Goal: Task Accomplishment & Management: Manage account settings

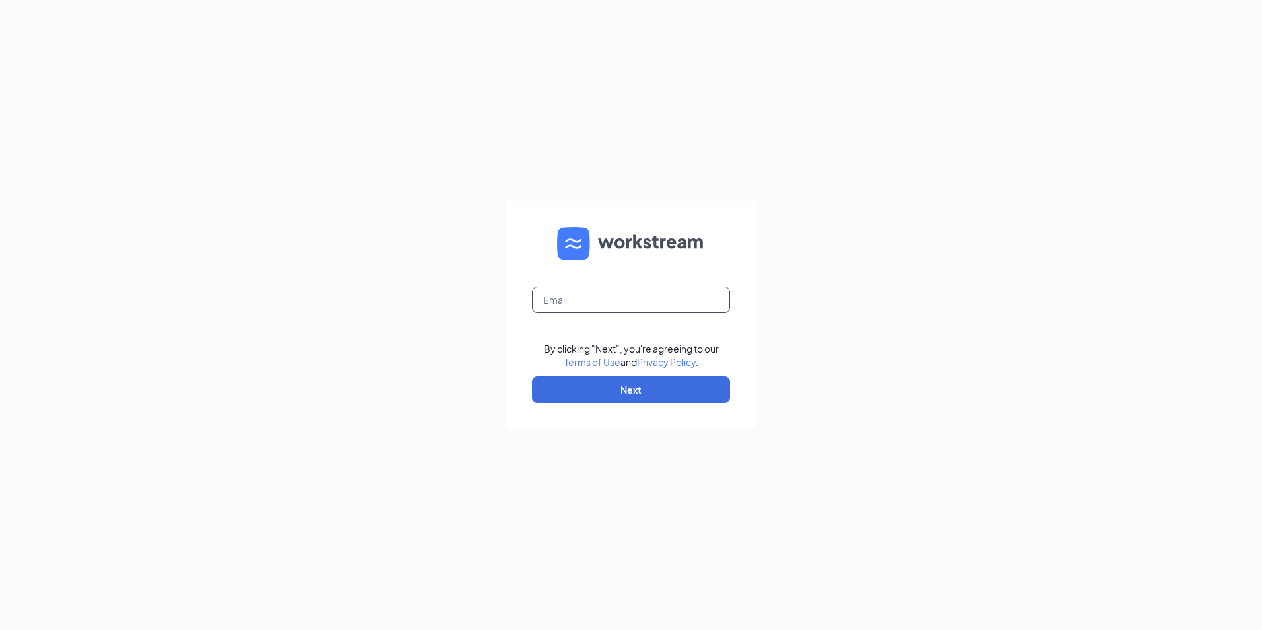
click at [610, 303] on input "text" at bounding box center [631, 299] width 198 height 26
type input "[EMAIL_ADDRESS][DOMAIN_NAME]"
click at [621, 391] on button "Next" at bounding box center [631, 389] width 198 height 26
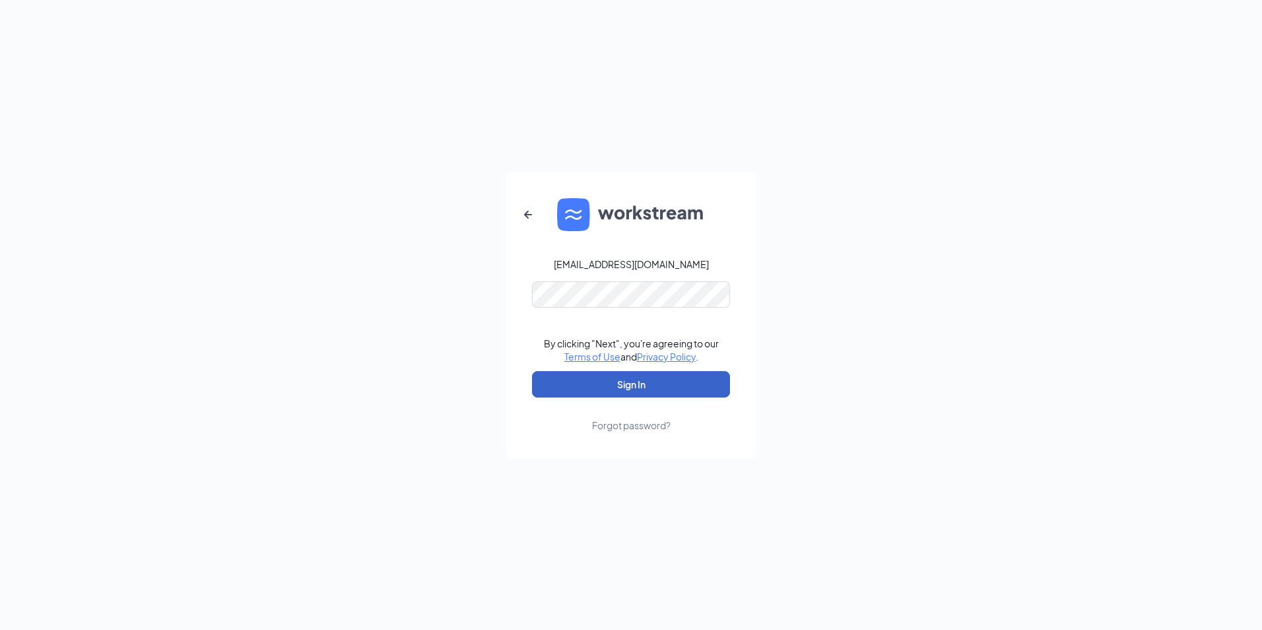
click at [618, 385] on button "Sign In" at bounding box center [631, 384] width 198 height 26
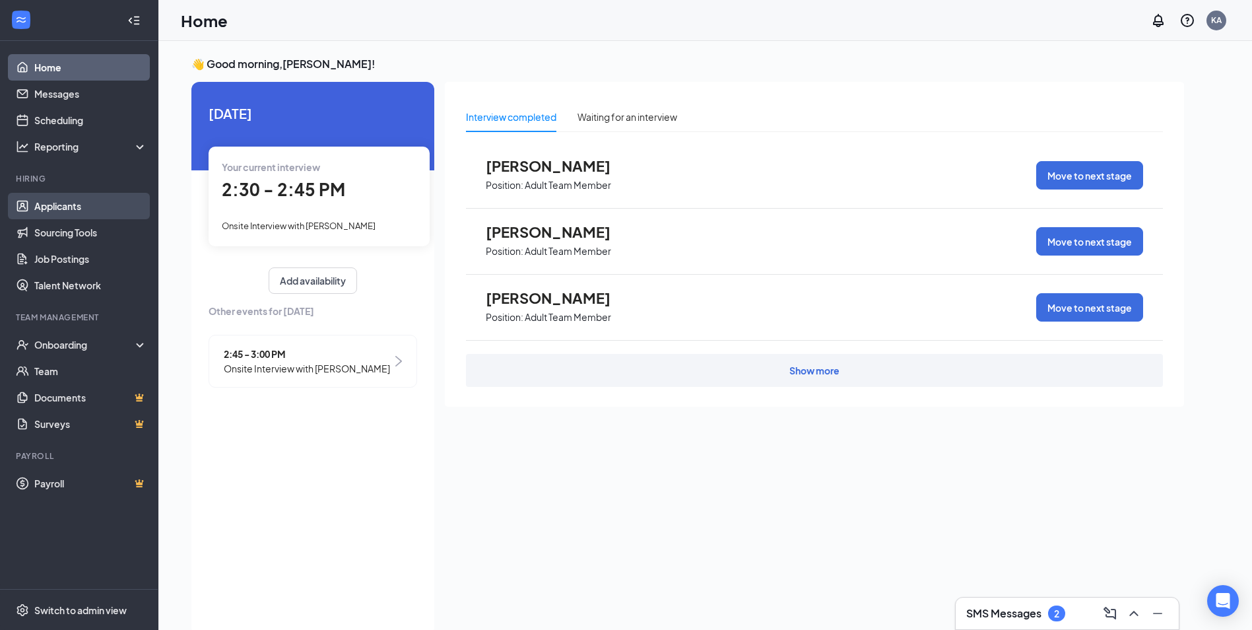
click at [65, 203] on link "Applicants" at bounding box center [90, 206] width 113 height 26
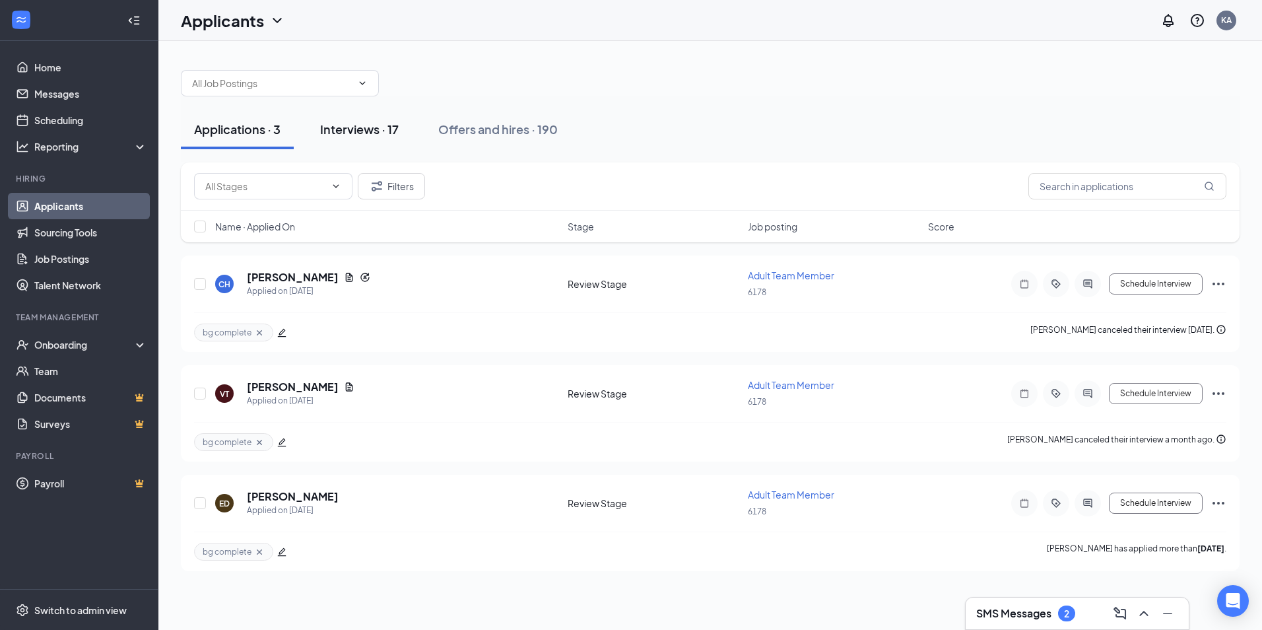
click at [358, 133] on div "Interviews · 17" at bounding box center [359, 129] width 79 height 16
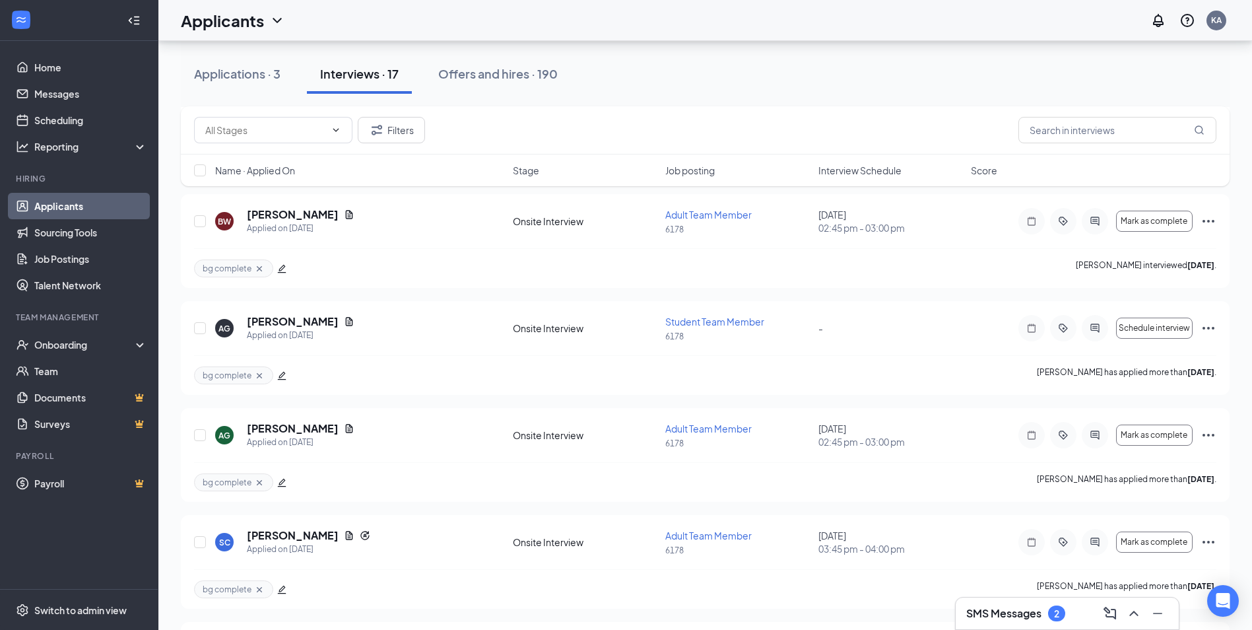
scroll to position [726, 0]
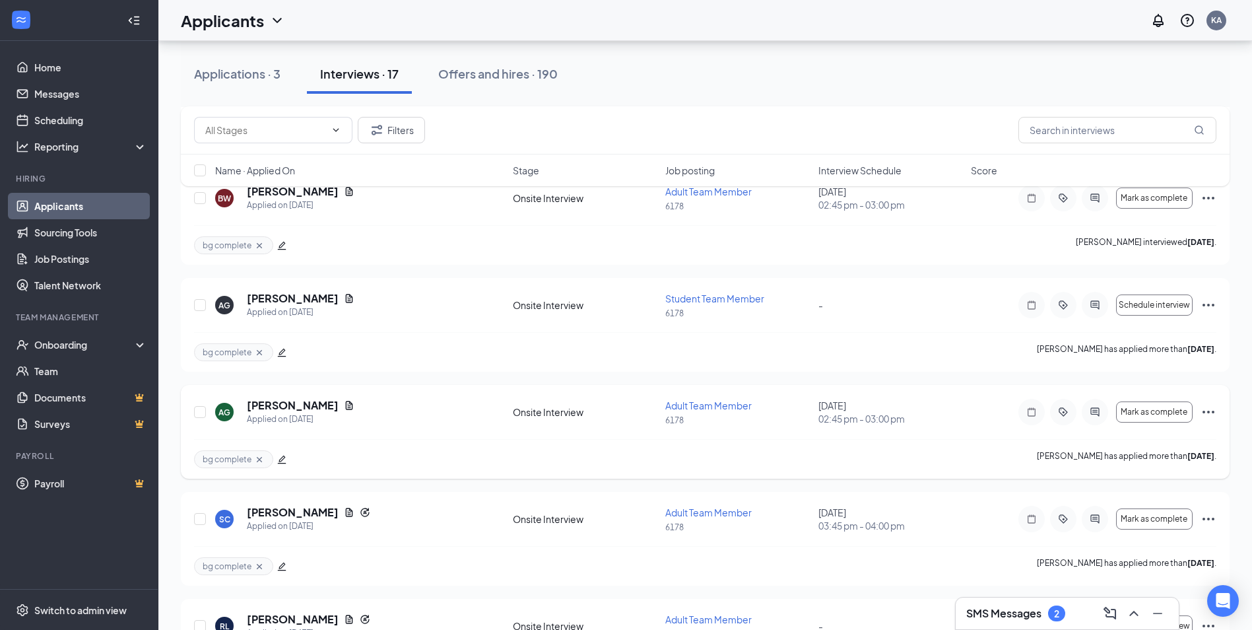
click at [1208, 410] on icon "Ellipses" at bounding box center [1208, 412] width 16 height 16
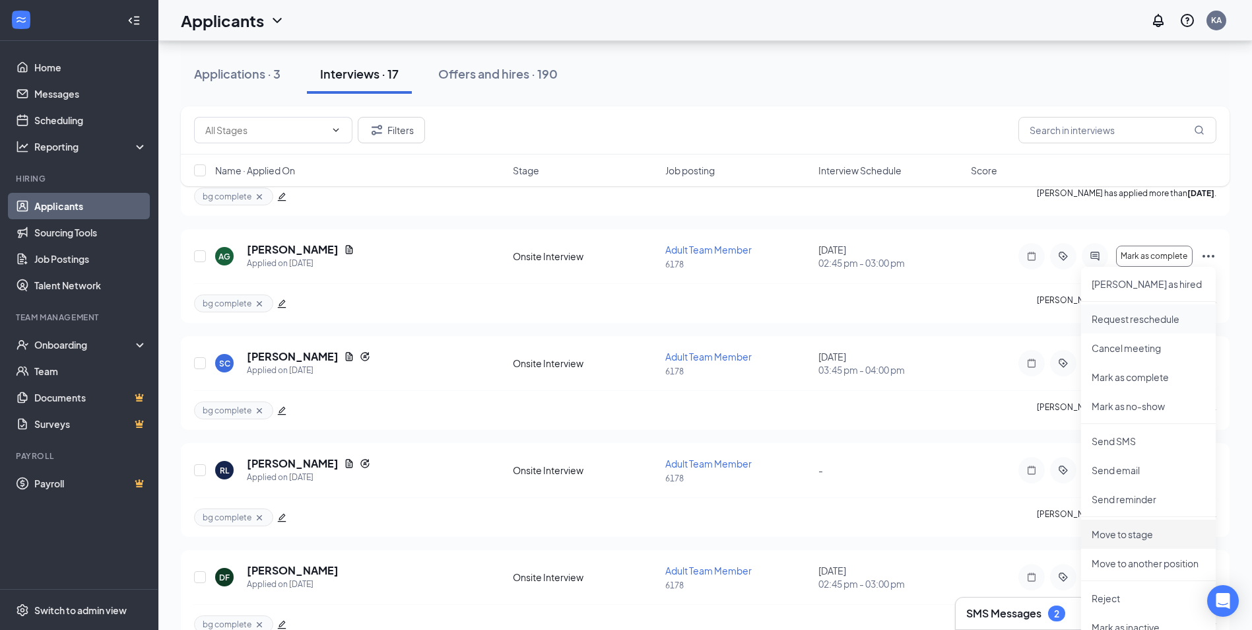
scroll to position [858, 0]
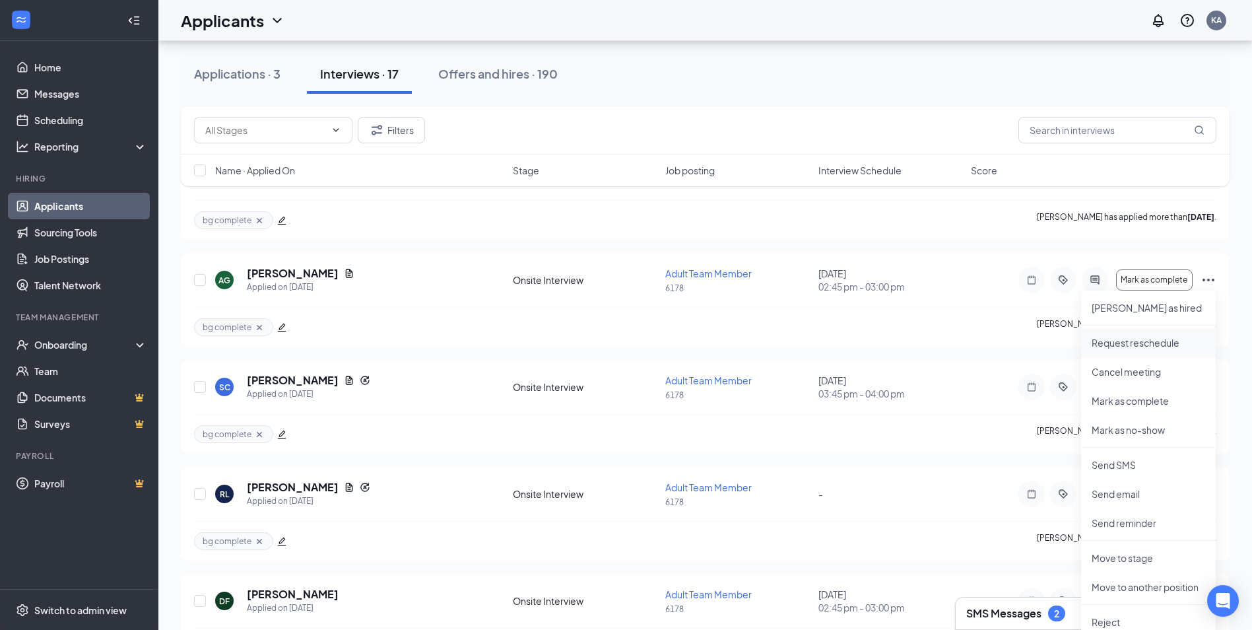
click at [1134, 341] on p "Request reschedule" at bounding box center [1149, 342] width 114 height 13
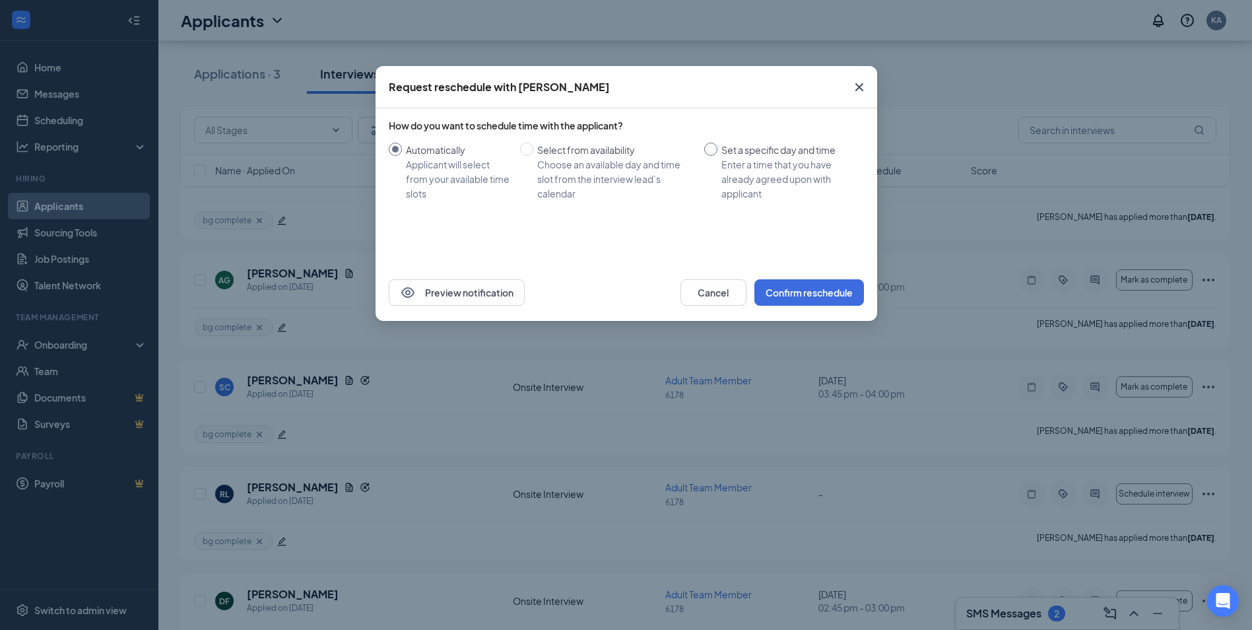
click at [713, 149] on input "Set a specific day and time Enter a time that you have already agreed upon with…" at bounding box center [710, 149] width 13 height 13
radio input "true"
radio input "false"
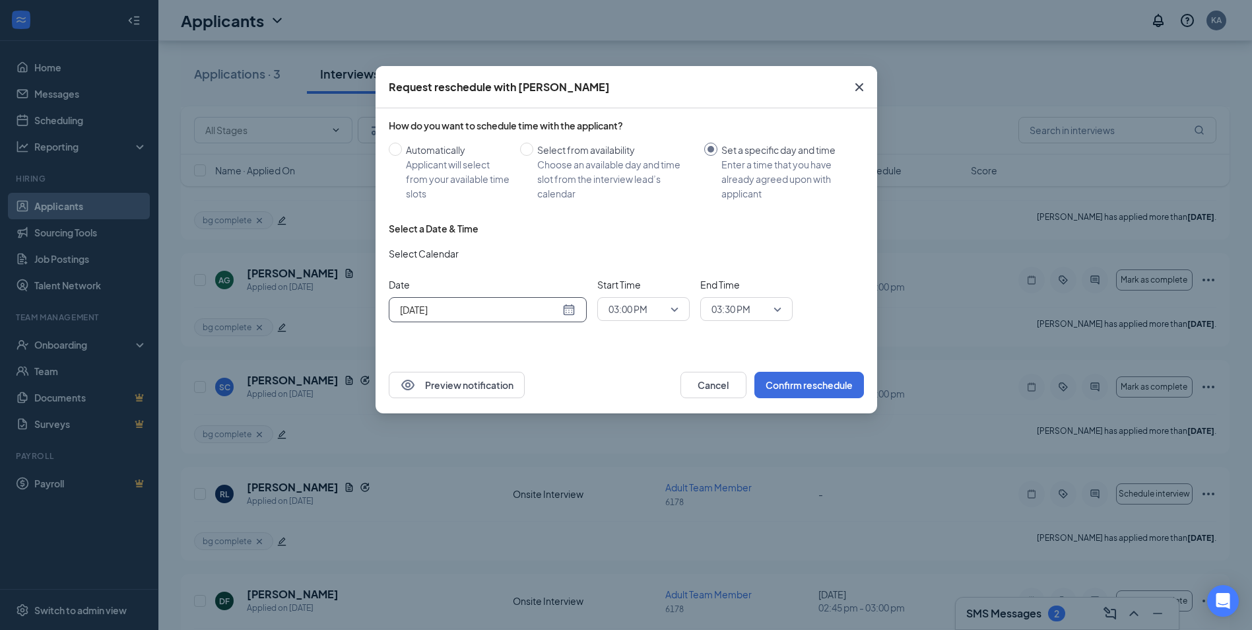
click at [476, 311] on input "[DATE]" at bounding box center [480, 309] width 160 height 15
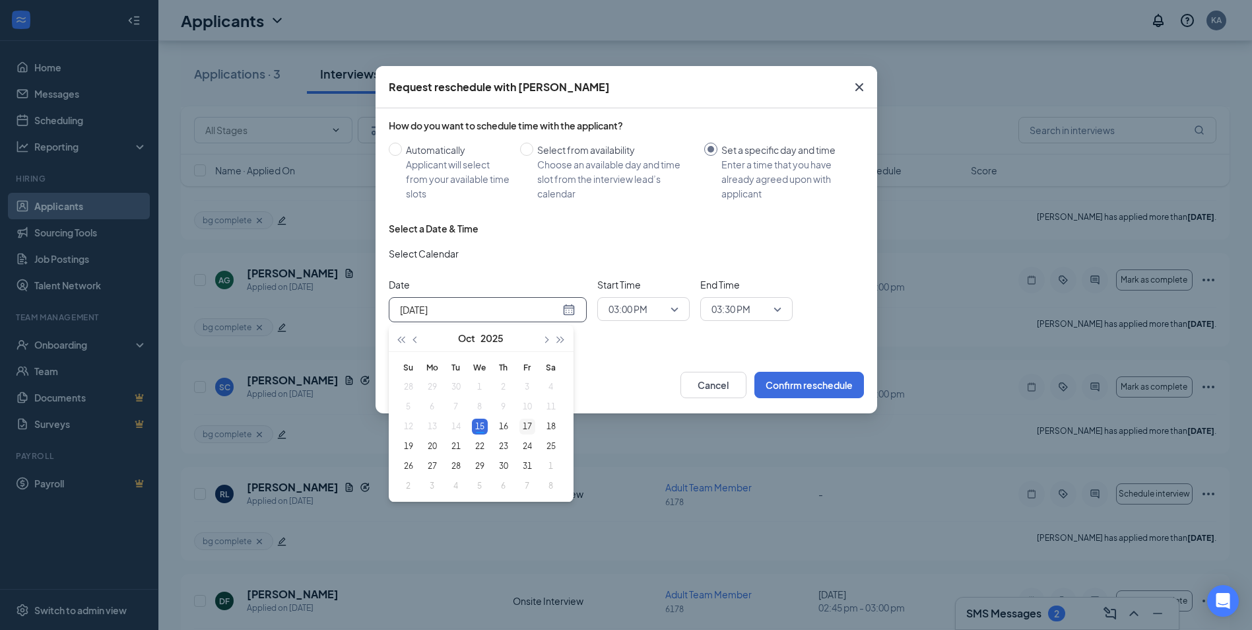
type input "[DATE]"
click at [527, 424] on div "17" at bounding box center [527, 426] width 16 height 16
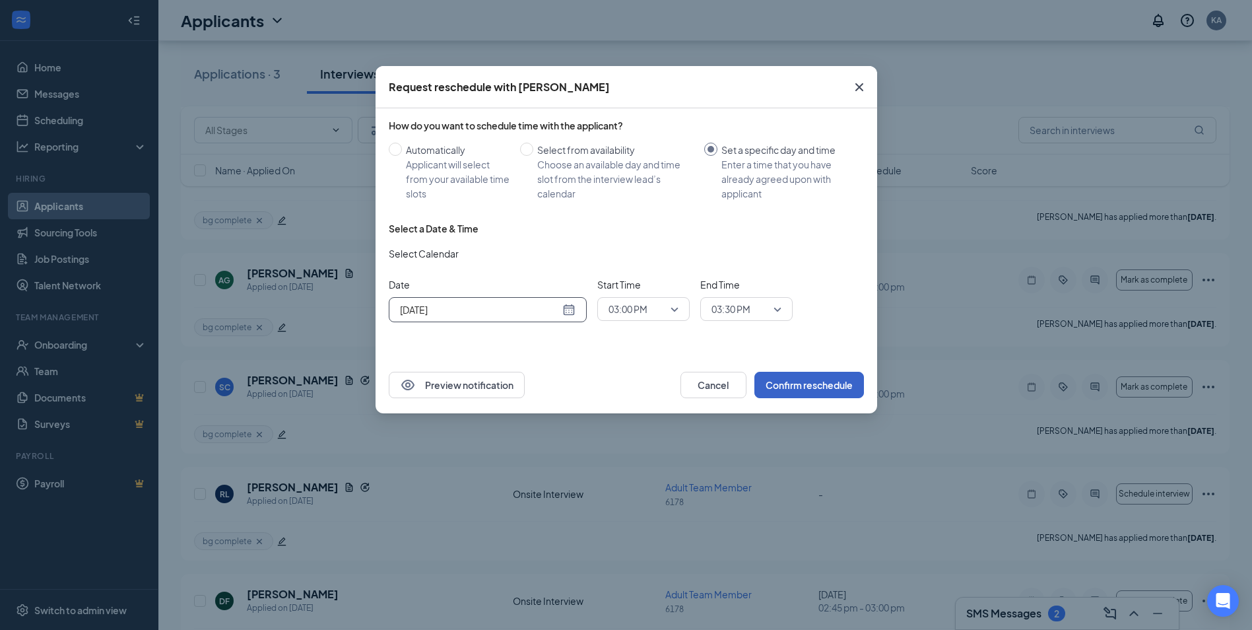
click at [812, 389] on button "Confirm reschedule" at bounding box center [809, 385] width 110 height 26
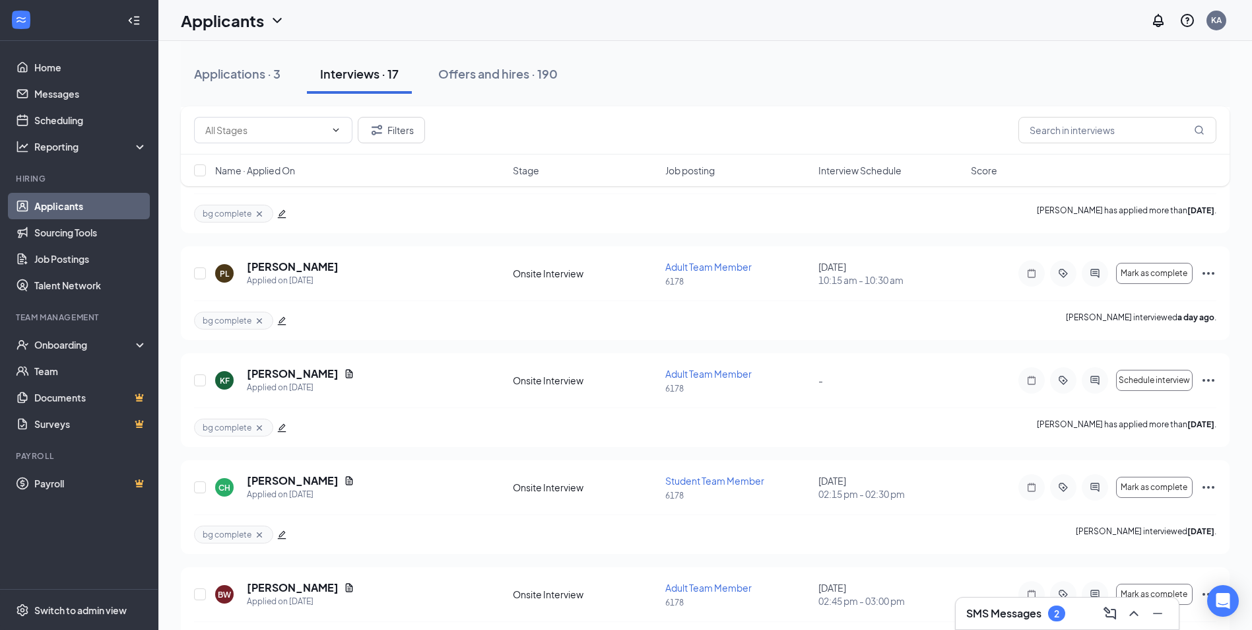
scroll to position [0, 0]
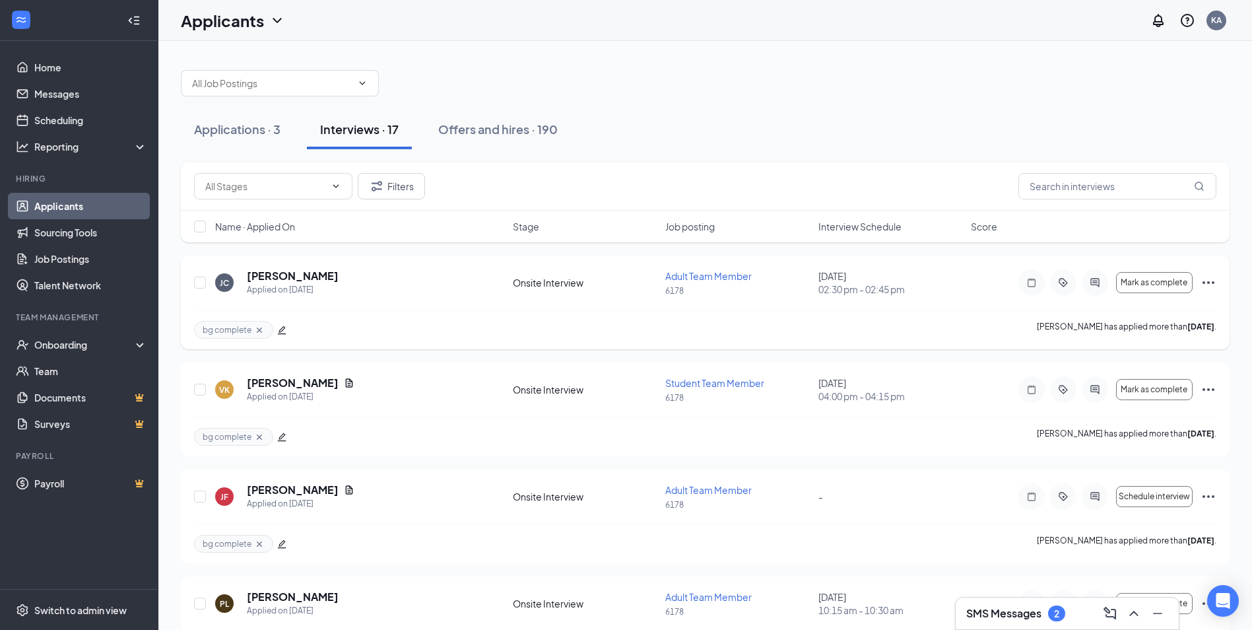
click at [1208, 278] on icon "Ellipses" at bounding box center [1208, 283] width 16 height 16
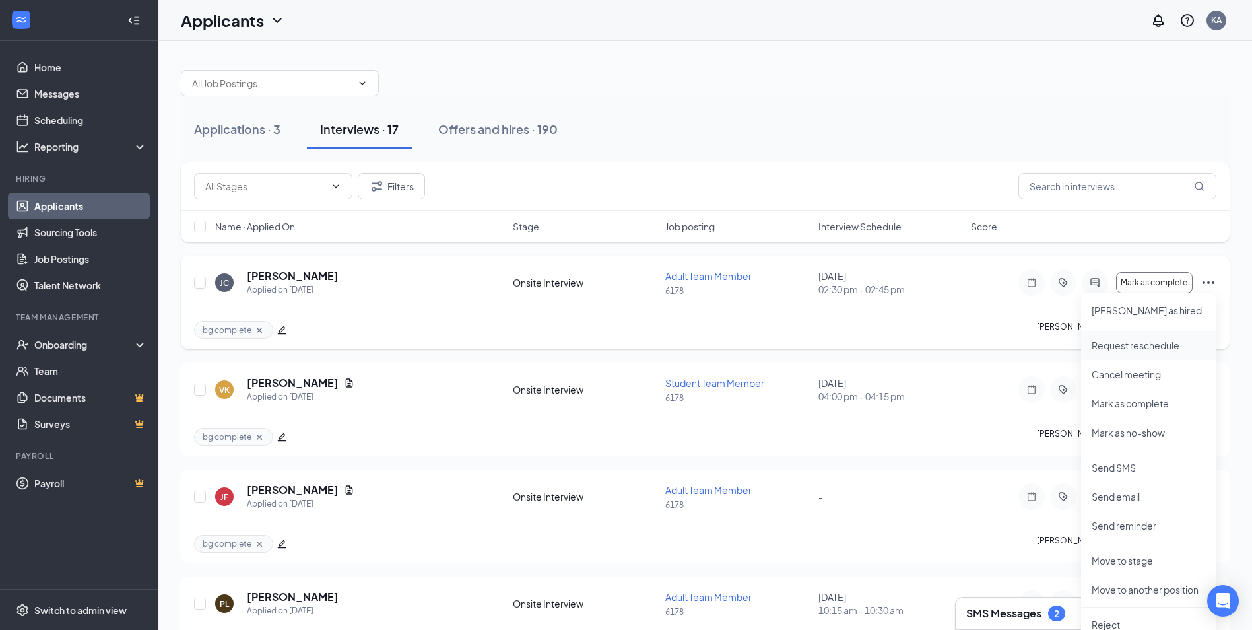
click at [1147, 343] on p "Request reschedule" at bounding box center [1149, 345] width 114 height 13
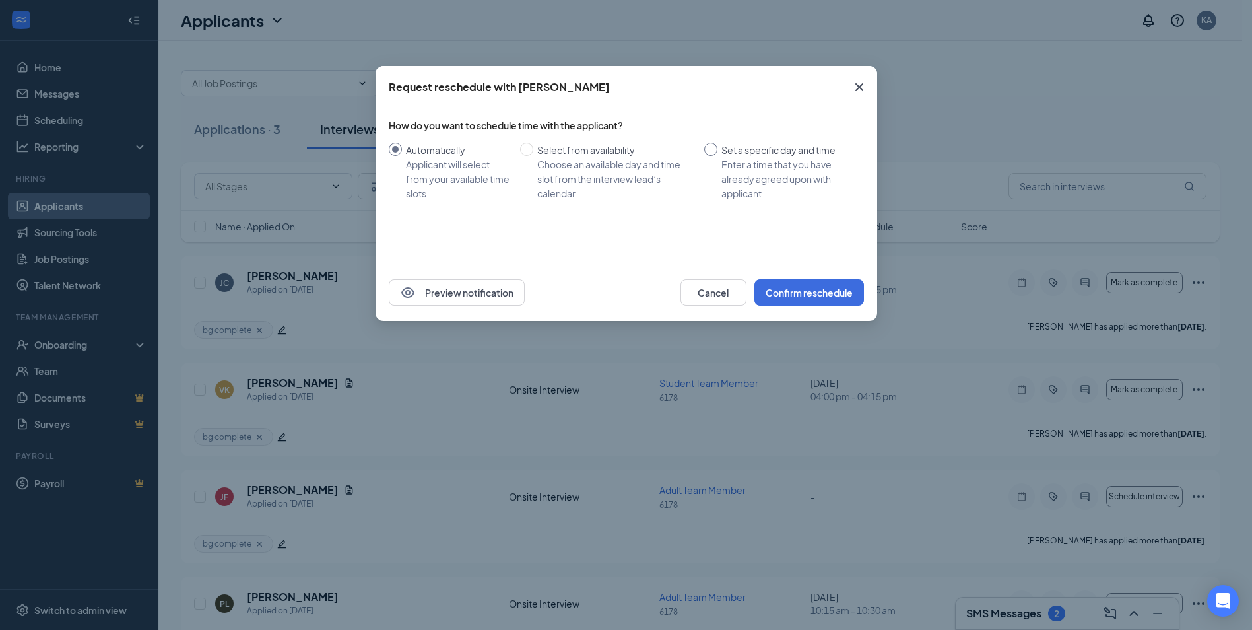
click at [715, 150] on input "Set a specific day and time Enter a time that you have already agreed upon with…" at bounding box center [710, 149] width 13 height 13
radio input "true"
radio input "false"
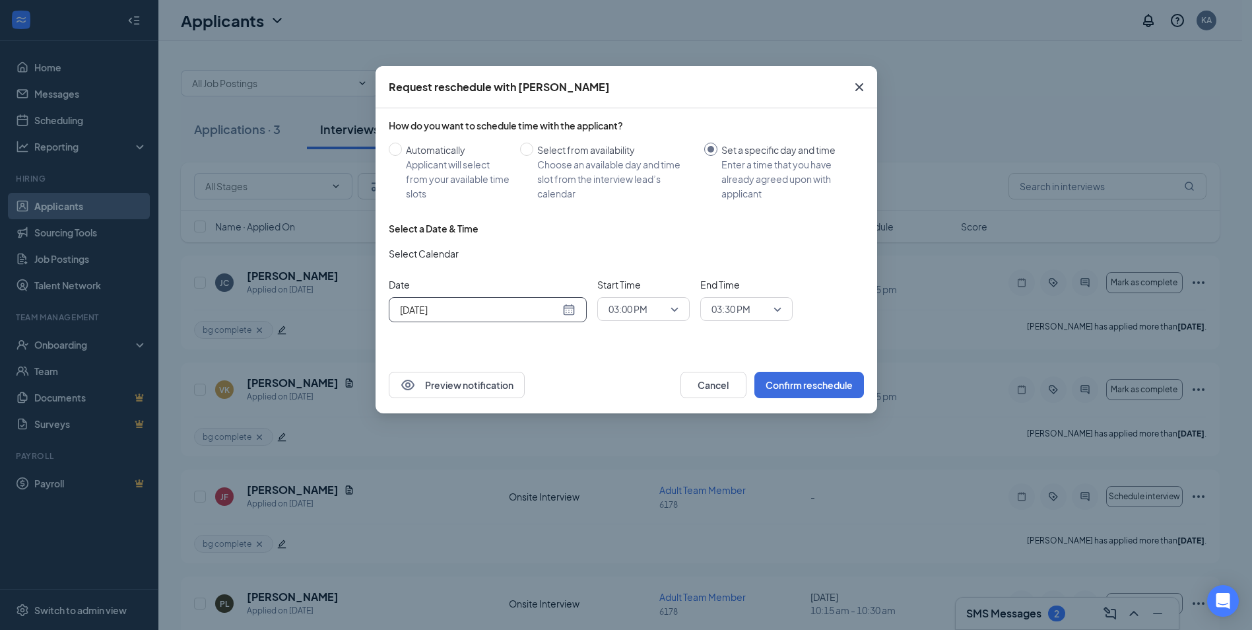
click at [567, 306] on div "[DATE]" at bounding box center [488, 309] width 176 height 15
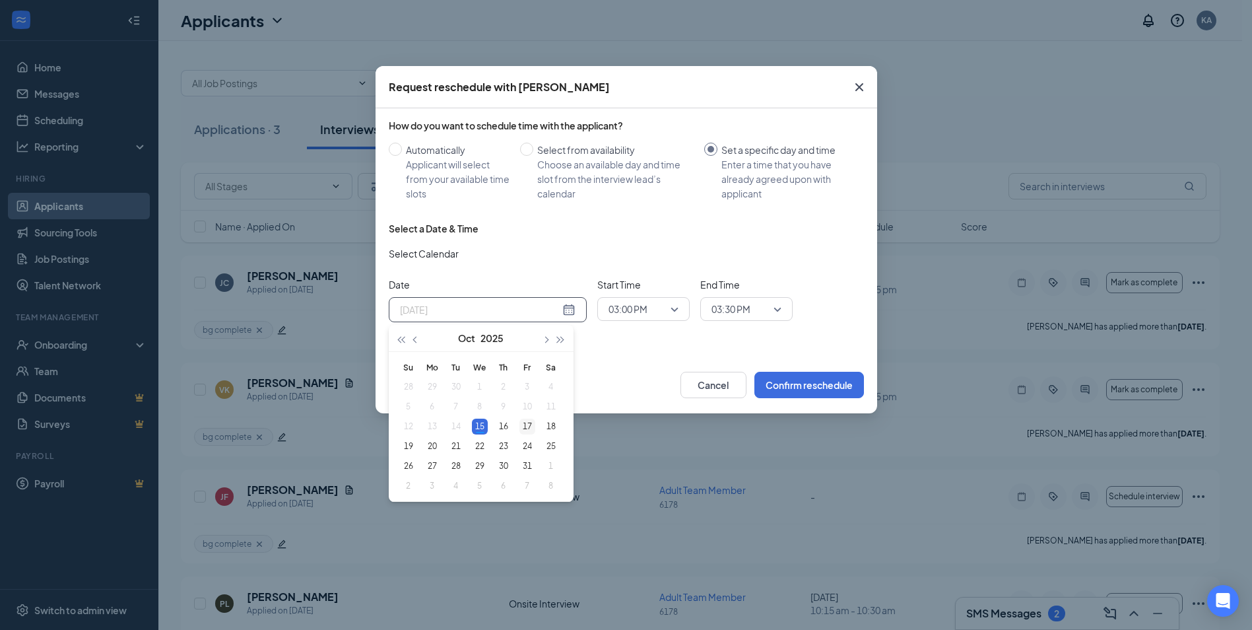
type input "[DATE]"
click at [531, 426] on div "17" at bounding box center [527, 426] width 16 height 16
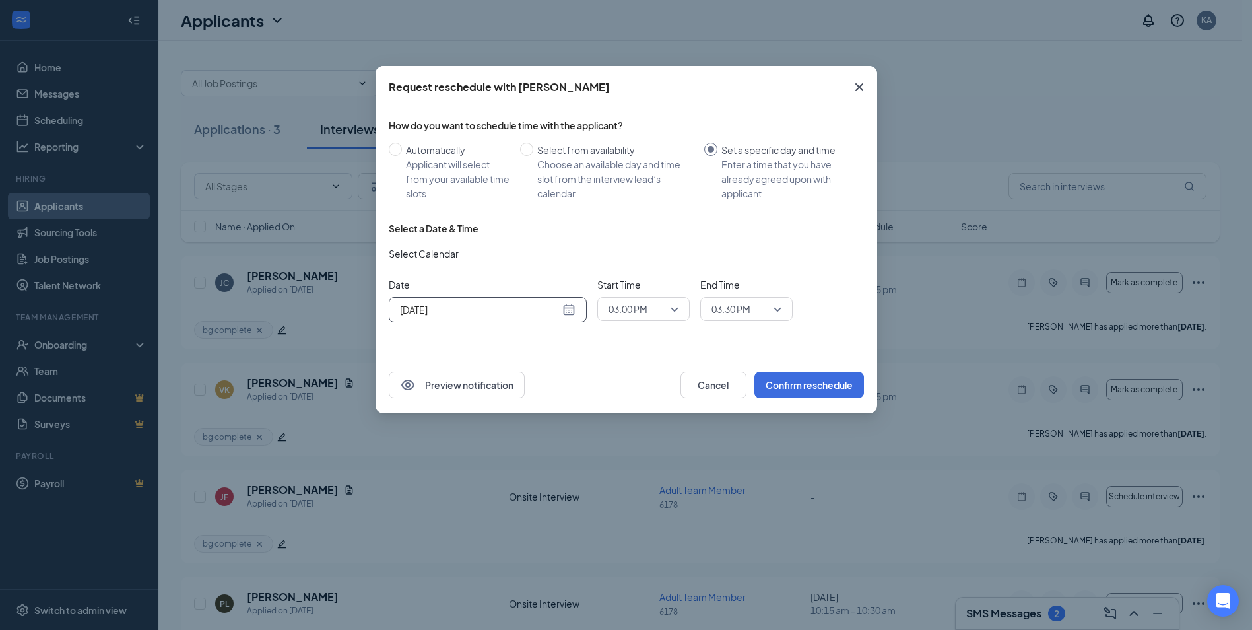
click at [676, 309] on span "03:00 PM" at bounding box center [643, 309] width 70 height 20
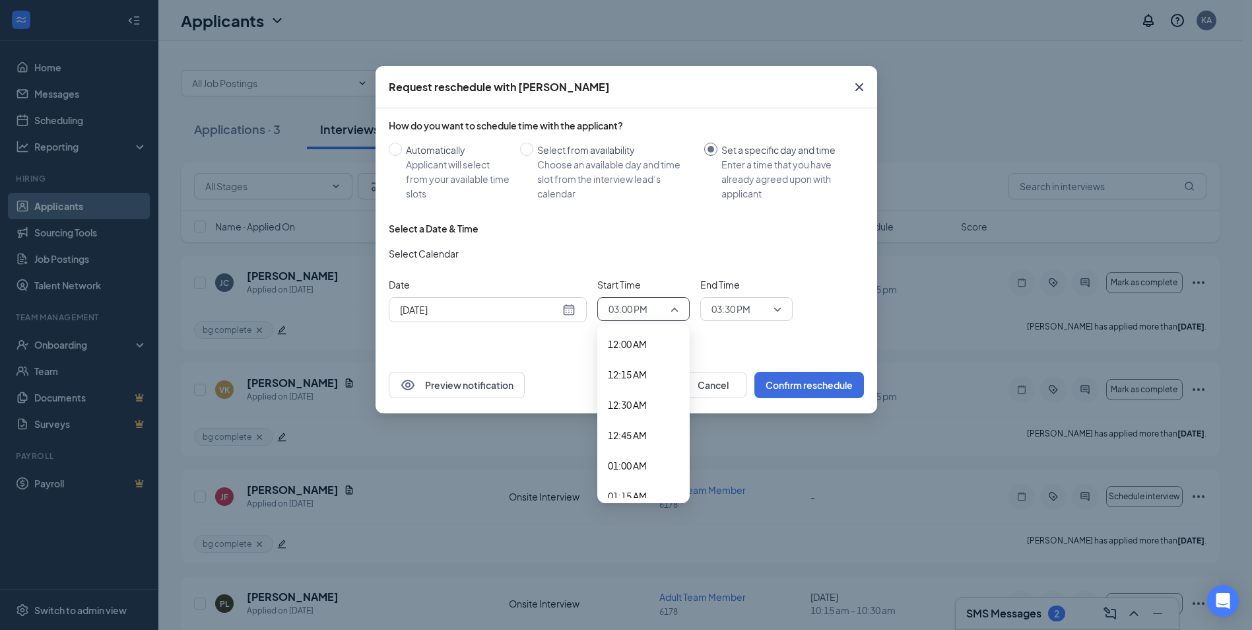
scroll to position [1684, 0]
click at [626, 451] on span "02:45 PM" at bounding box center [627, 450] width 39 height 15
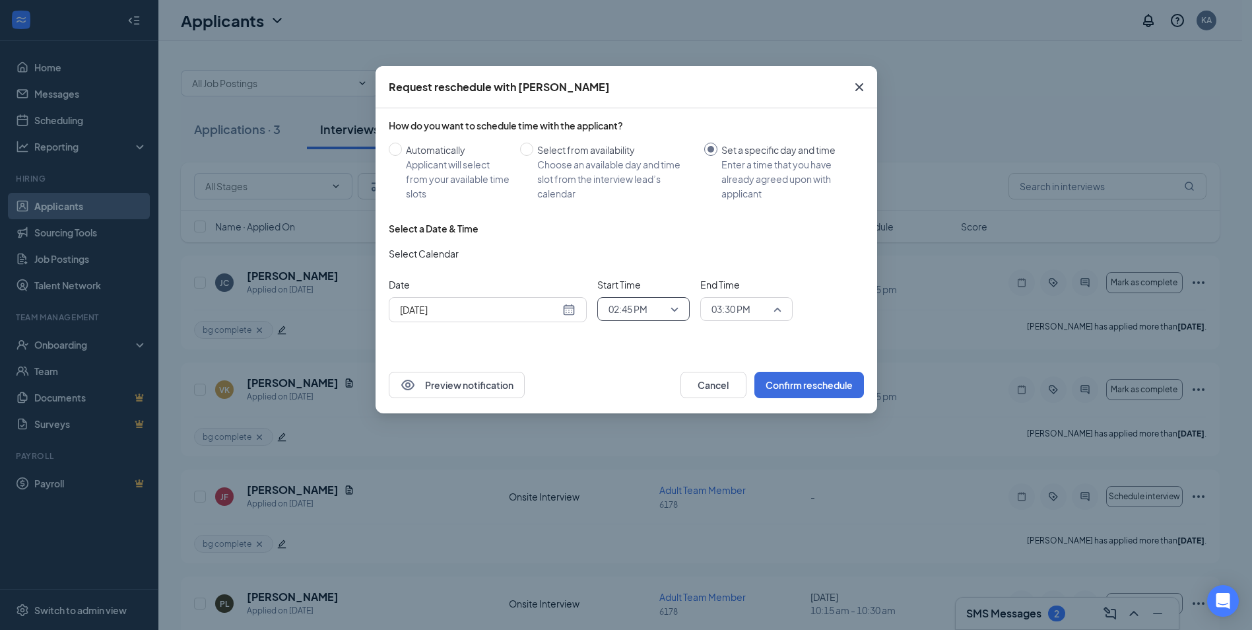
click at [782, 310] on div "03:30 PM" at bounding box center [746, 309] width 92 height 24
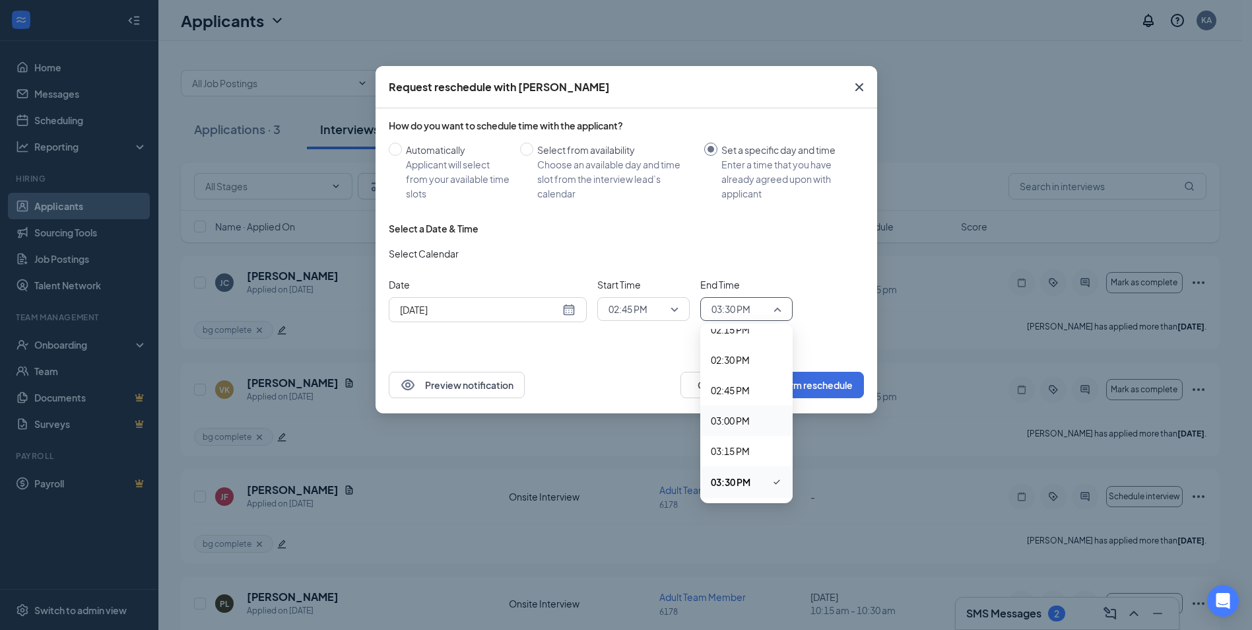
click at [725, 421] on span "03:00 PM" at bounding box center [730, 420] width 39 height 15
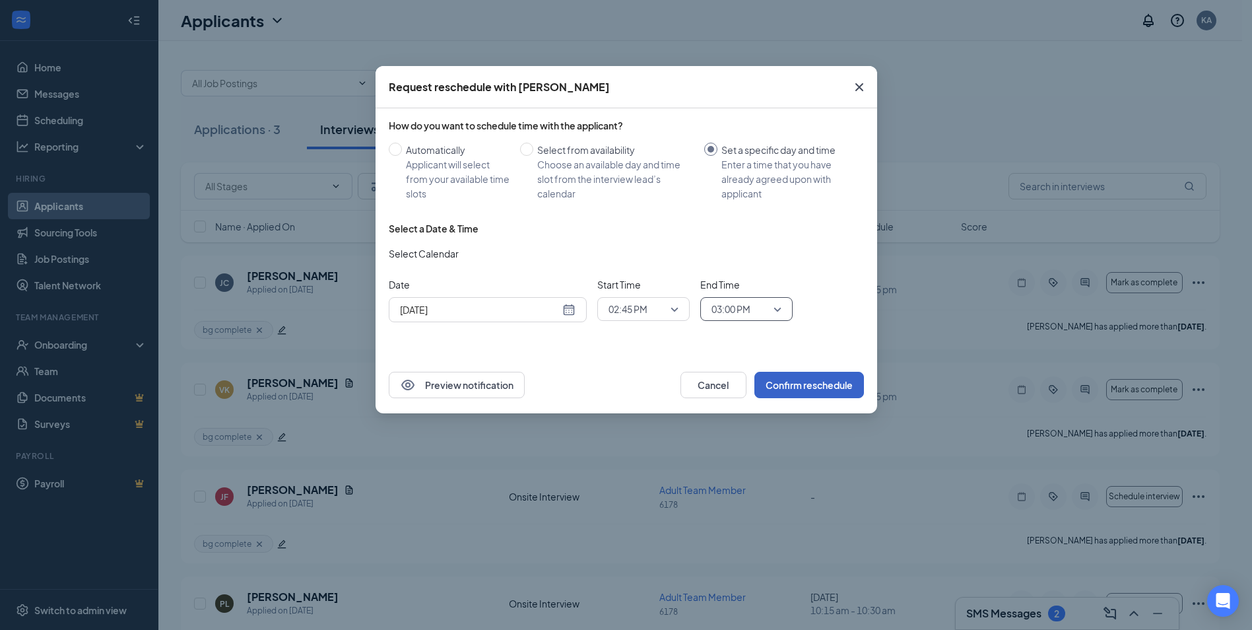
click at [805, 385] on button "Confirm reschedule" at bounding box center [809, 385] width 110 height 26
